Goal: Information Seeking & Learning: Learn about a topic

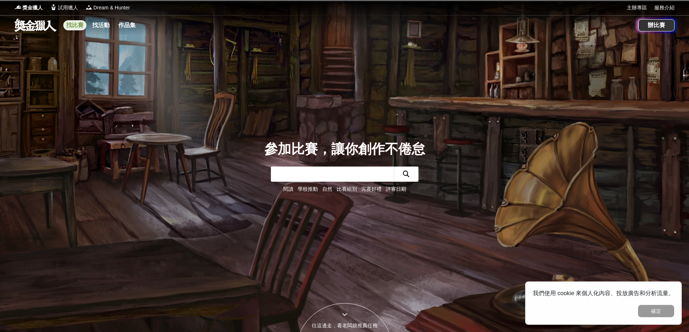
click at [74, 25] on link "找比賽" at bounding box center [74, 25] width 23 height 10
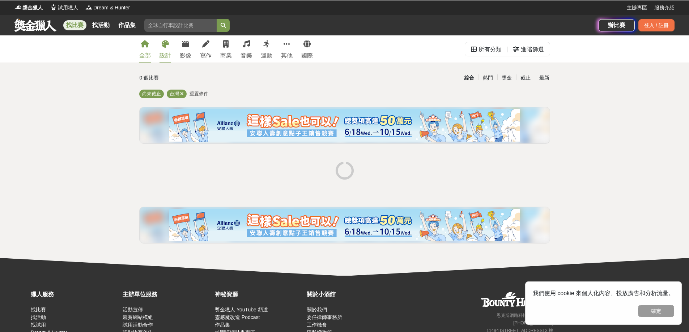
click at [167, 56] on div "設計" at bounding box center [166, 55] width 12 height 9
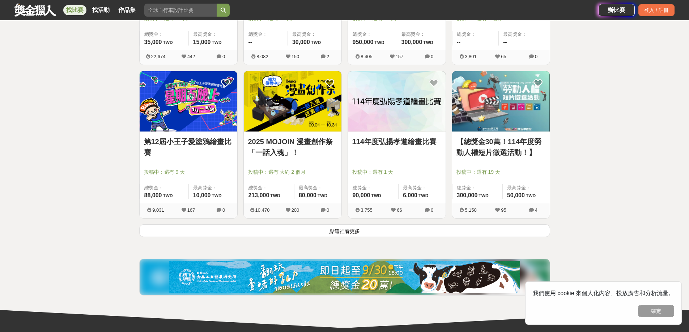
scroll to position [868, 0]
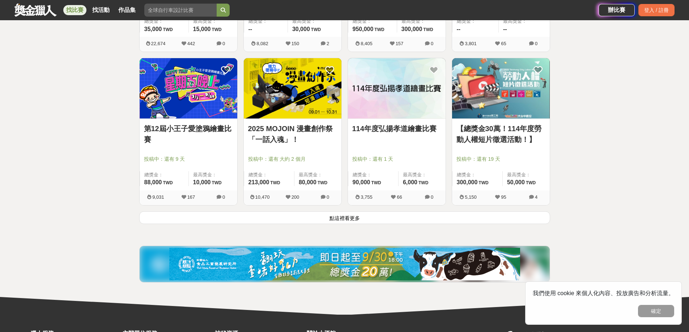
click at [338, 221] on button "點這裡看更多" at bounding box center [344, 218] width 411 height 13
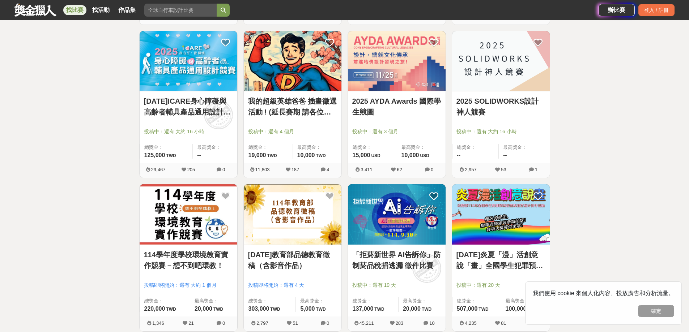
scroll to position [1085, 0]
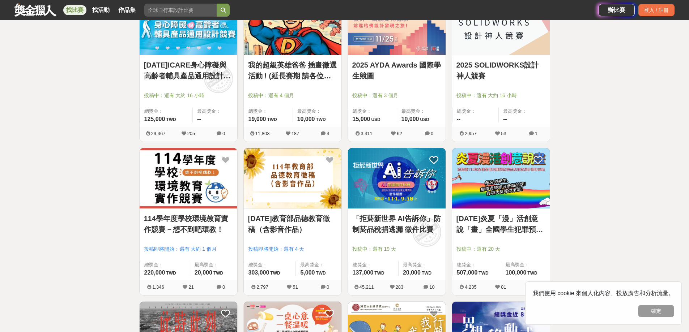
click at [490, 230] on link "[DATE]炎夏「漫」活創意說「畫」全國學生犯罪預防漫畫與創意短片徵件" at bounding box center [500, 224] width 89 height 22
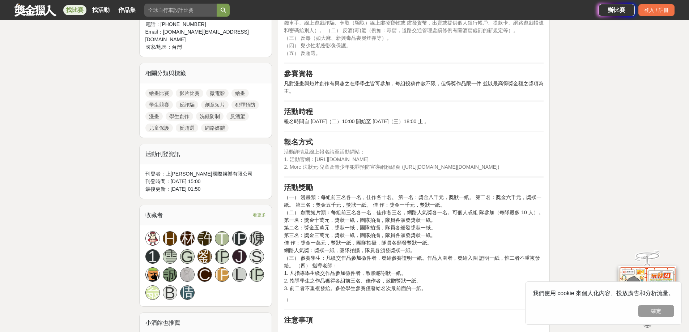
scroll to position [326, 0]
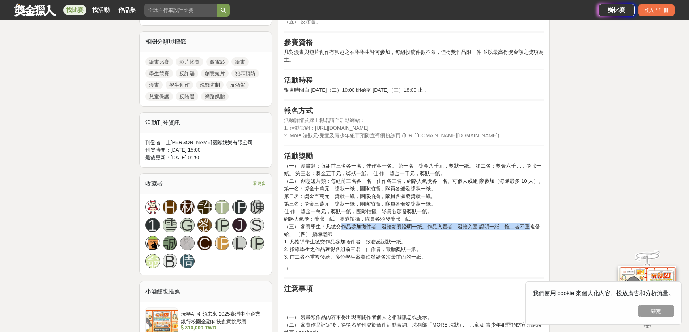
drag, startPoint x: 343, startPoint y: 226, endPoint x: 530, endPoint y: 230, distance: 187.4
click at [530, 230] on p "（一） 漫畫類：每組前三名各一名，佳作各十名。 第一名：獎金八千元，獎狀一紙。 第二名：獎金六千元，獎狀一紙。 第三名：獎金五千元，獎狀一紙。 佳 作：獎金一…" at bounding box center [414, 211] width 260 height 99
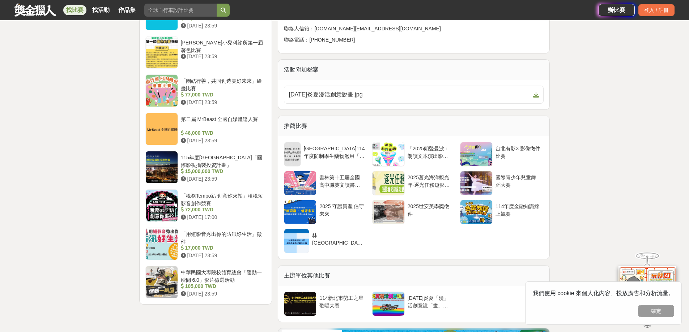
scroll to position [644, 0]
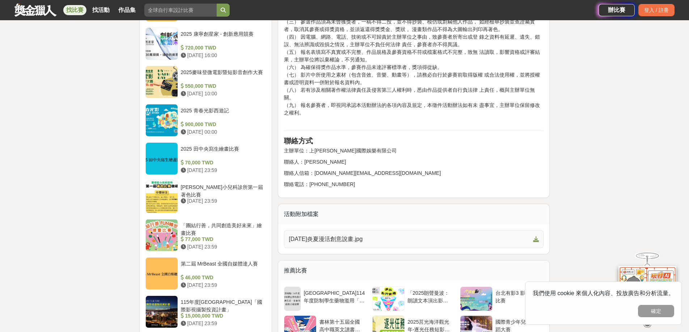
click at [347, 237] on span "[DATE]炎夏漫活創意說畫.jpg" at bounding box center [410, 239] width 242 height 9
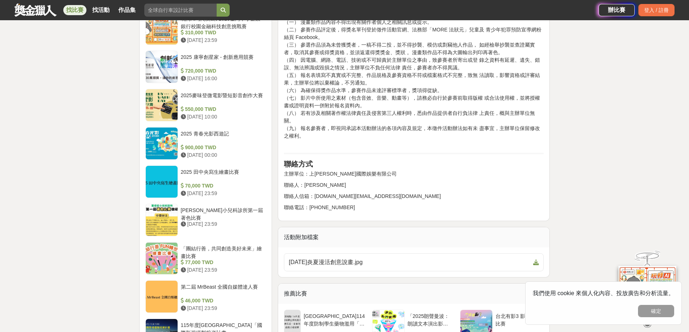
scroll to position [608, 0]
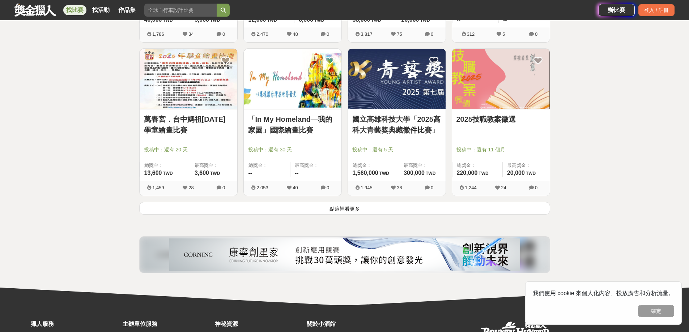
scroll to position [1808, 0]
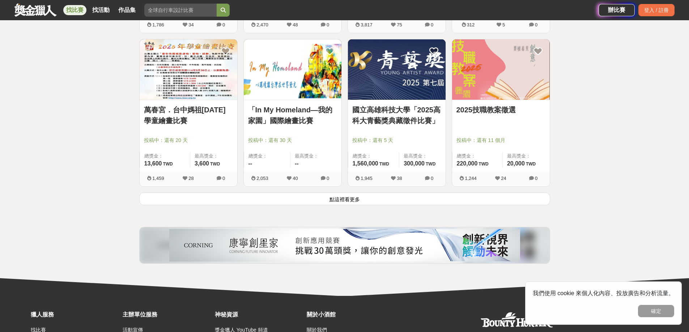
click at [340, 202] on button "點這裡看更多" at bounding box center [344, 199] width 411 height 13
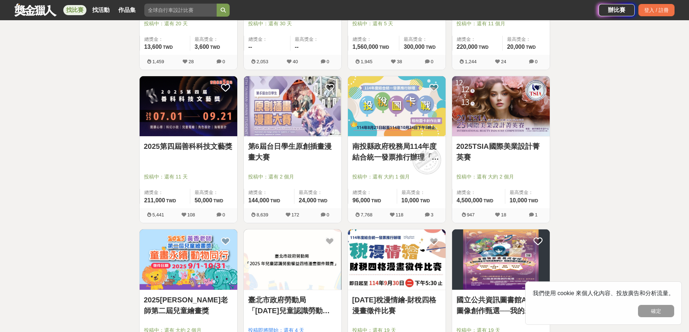
scroll to position [1953, 0]
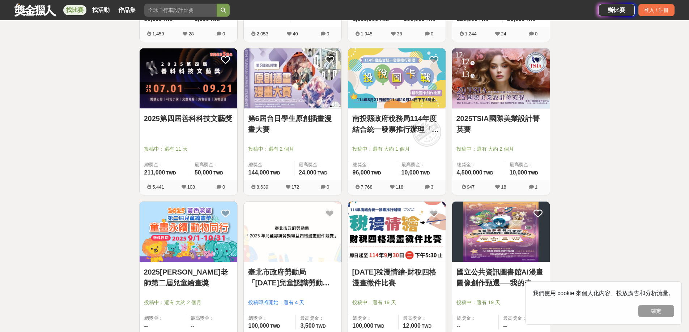
click at [405, 128] on link "南投縣政府稅務局114年度結合統一發票推行辦理「投稅圖卡戰」租稅圖卡創作比賽" at bounding box center [396, 124] width 89 height 22
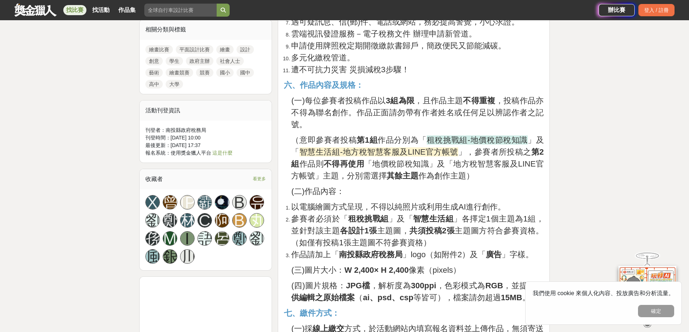
scroll to position [687, 0]
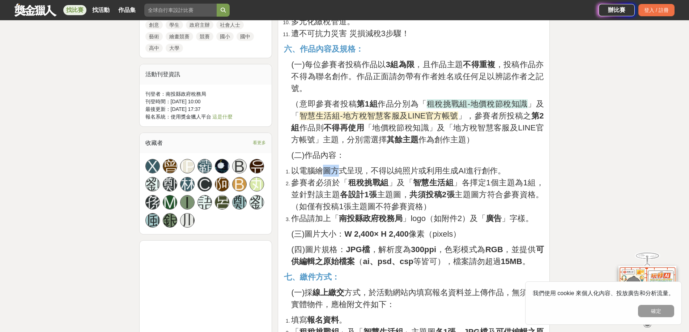
drag, startPoint x: 323, startPoint y: 172, endPoint x: 336, endPoint y: 173, distance: 12.3
click at [336, 173] on span "以電腦繪圖方式呈現，不得以純照片或利用生成AI進行創作。" at bounding box center [398, 170] width 214 height 9
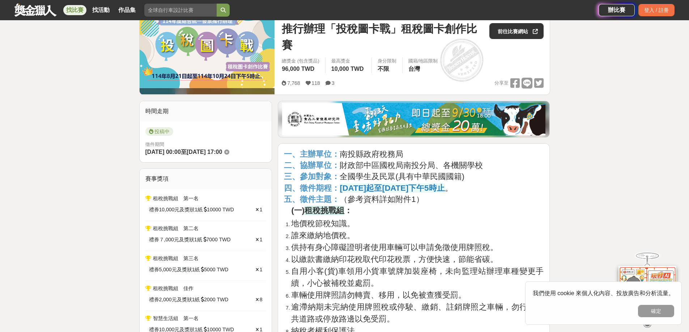
scroll to position [109, 0]
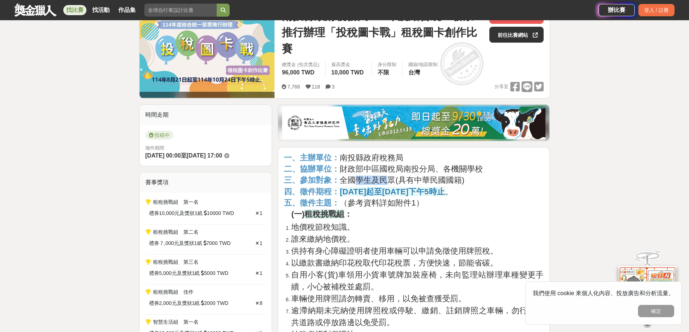
drag, startPoint x: 355, startPoint y: 182, endPoint x: 390, endPoint y: 183, distance: 35.5
click at [390, 183] on span "全國學生及民眾(具有中華民國國籍)" at bounding box center [402, 180] width 125 height 9
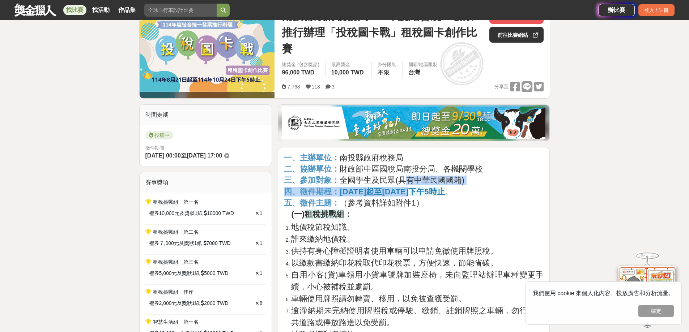
drag, startPoint x: 405, startPoint y: 184, endPoint x: 425, endPoint y: 187, distance: 19.4
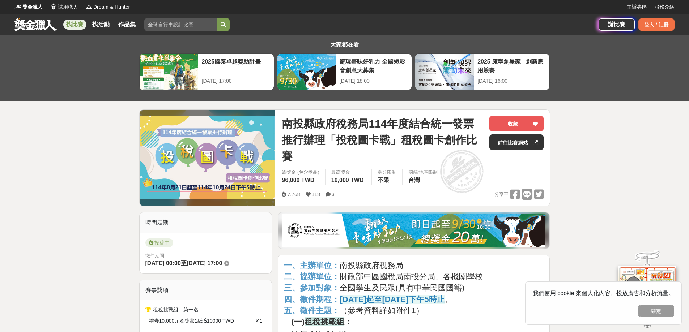
scroll to position [0, 0]
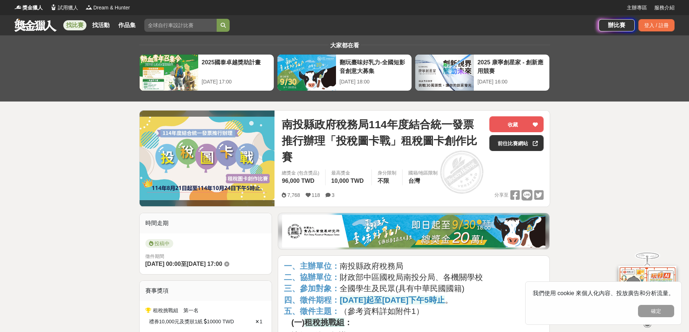
click at [308, 128] on span "南投縣政府稅務局114年度結合統一發票推行辦理「投稅圖卡戰」租稅圖卡創作比賽" at bounding box center [383, 140] width 202 height 49
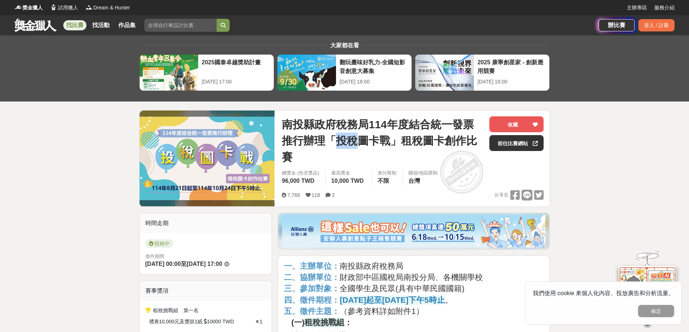
drag, startPoint x: 335, startPoint y: 142, endPoint x: 361, endPoint y: 143, distance: 25.7
click at [361, 143] on span "南投縣政府稅務局114年度結合統一發票推行辦理「投稅圖卡戰」租稅圖卡創作比賽" at bounding box center [383, 140] width 202 height 49
click at [365, 145] on span "南投縣政府稅務局114年度結合統一發票推行辦理「投稅圖卡戰」租稅圖卡創作比賽" at bounding box center [383, 140] width 202 height 49
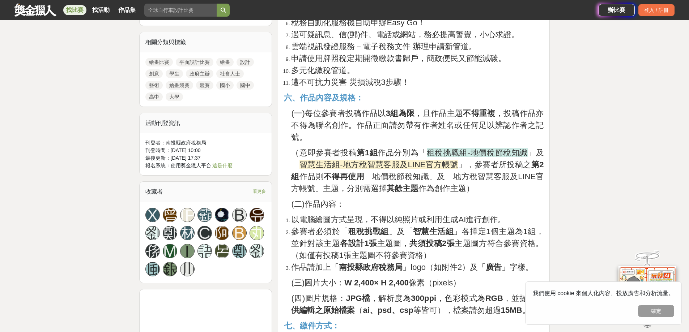
scroll to position [651, 0]
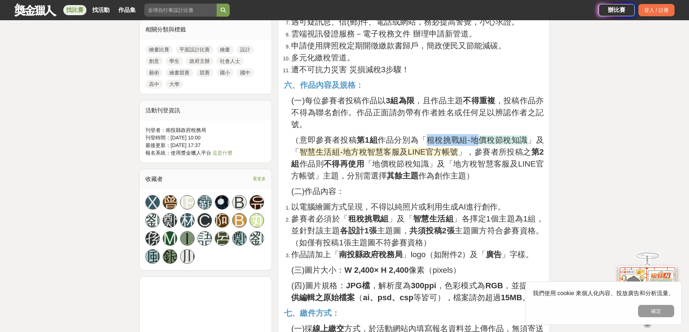
drag, startPoint x: 428, startPoint y: 143, endPoint x: 476, endPoint y: 139, distance: 49.0
click at [476, 139] on span "租稅挑戰組-地價稅節稅知識" at bounding box center [477, 140] width 101 height 9
drag, startPoint x: 382, startPoint y: 154, endPoint x: 366, endPoint y: 155, distance: 16.3
click at [366, 155] on span "智慧生活組-地方稅智慧客服及LINE官方帳號" at bounding box center [378, 152] width 159 height 9
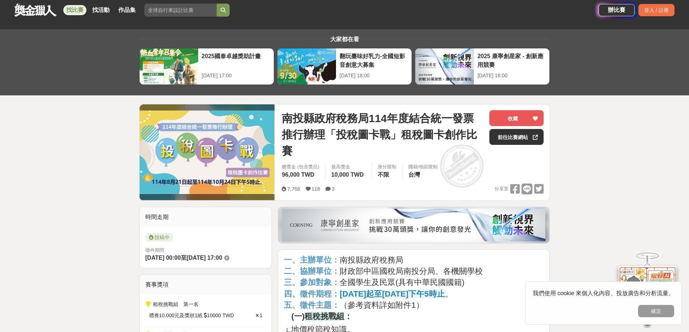
scroll to position [0, 0]
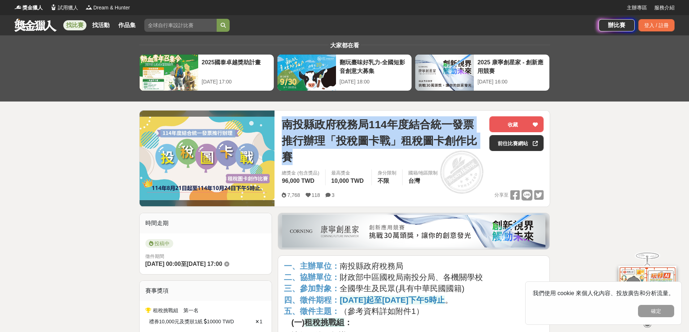
drag, startPoint x: 284, startPoint y: 125, endPoint x: 298, endPoint y: 158, distance: 36.0
click at [298, 158] on span "南投縣政府稅務局114年度結合統一發票推行辦理「投稅圖卡戰」租稅圖卡創作比賽" at bounding box center [383, 140] width 202 height 49
copy span "南投縣政府稅務局114年度結合統一發票推行辦理「投稅圖卡戰」租稅圖卡創作比賽"
